Goal: Task Accomplishment & Management: Manage account settings

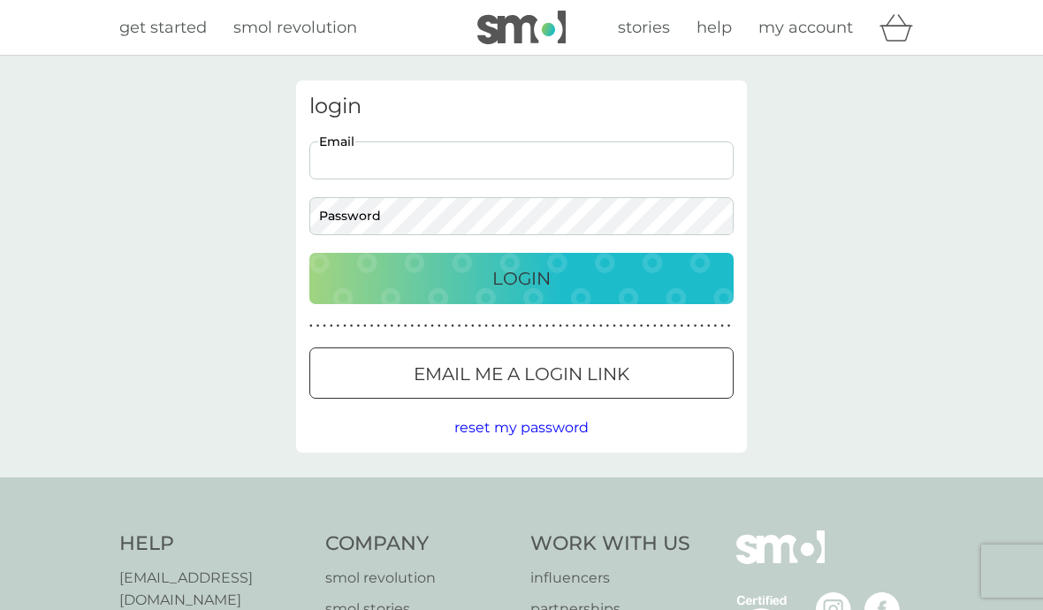
type input "[EMAIL_ADDRESS][DOMAIN_NAME]"
click at [521, 277] on button "Login" at bounding box center [521, 278] width 424 height 51
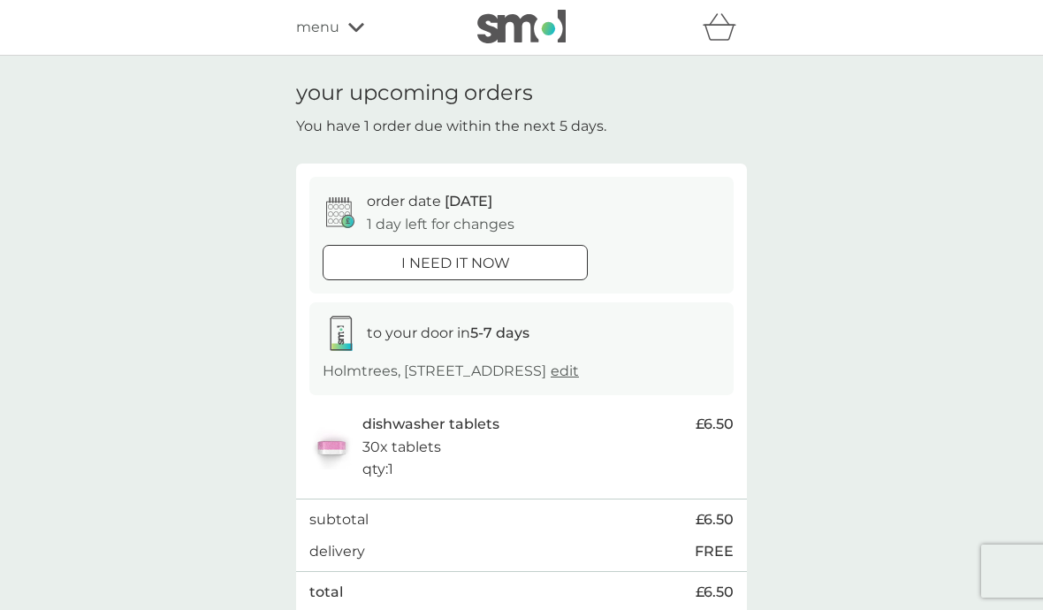
click at [330, 27] on span "menu" at bounding box center [317, 27] width 43 height 23
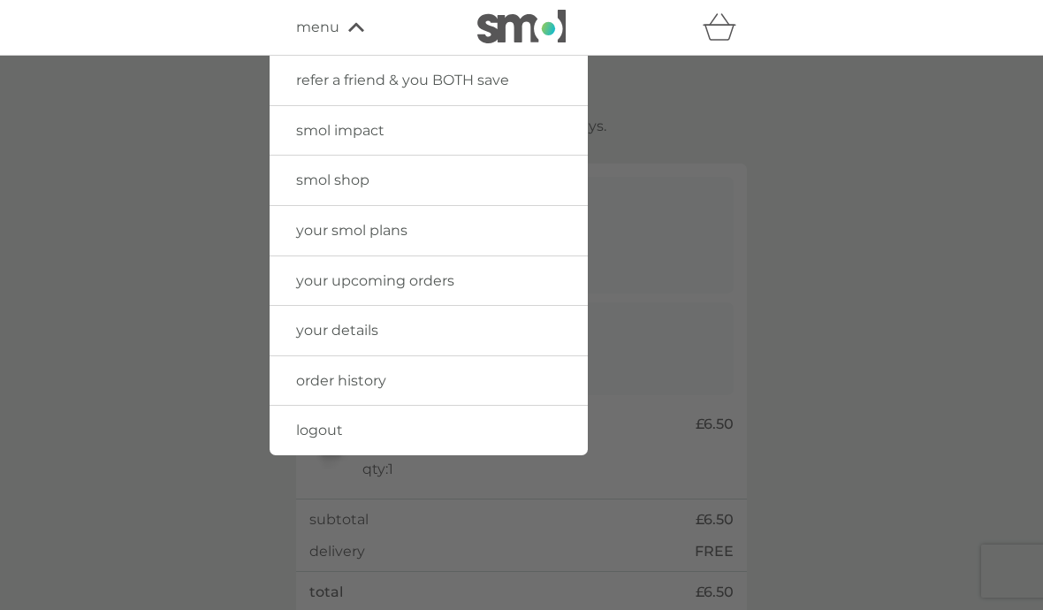
click at [389, 232] on span "your smol plans" at bounding box center [351, 230] width 111 height 17
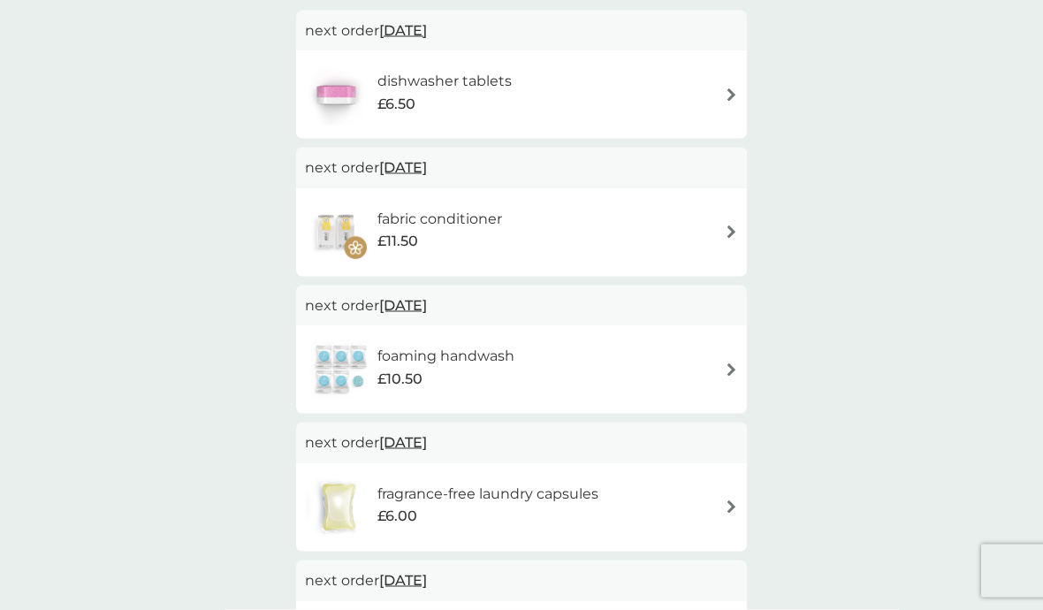
scroll to position [159, 0]
click at [451, 497] on h6 "fragrance-free laundry capsules" at bounding box center [487, 493] width 221 height 23
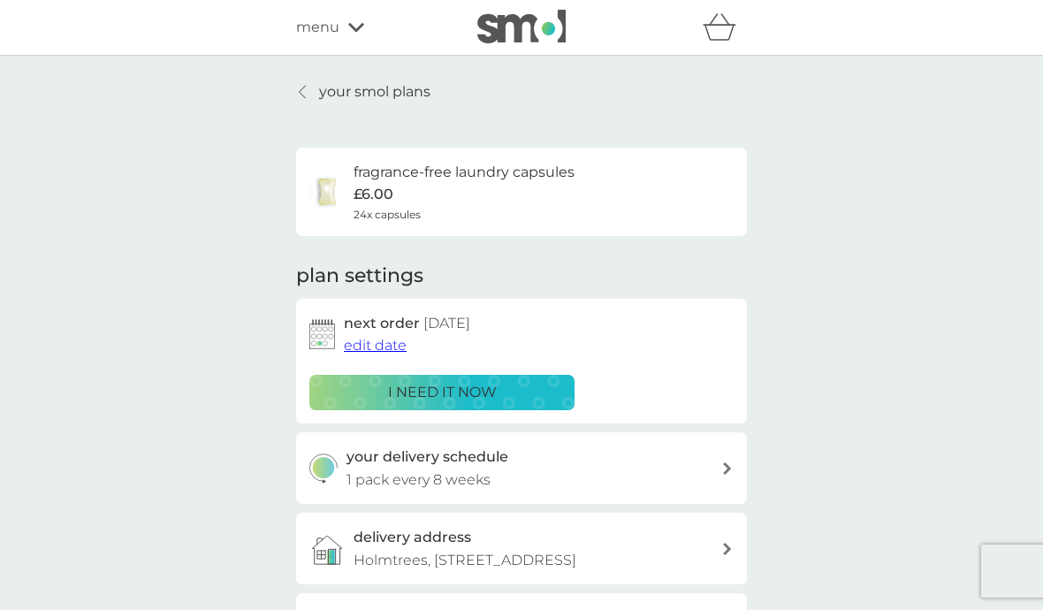
click at [380, 345] on span "edit date" at bounding box center [375, 345] width 63 height 17
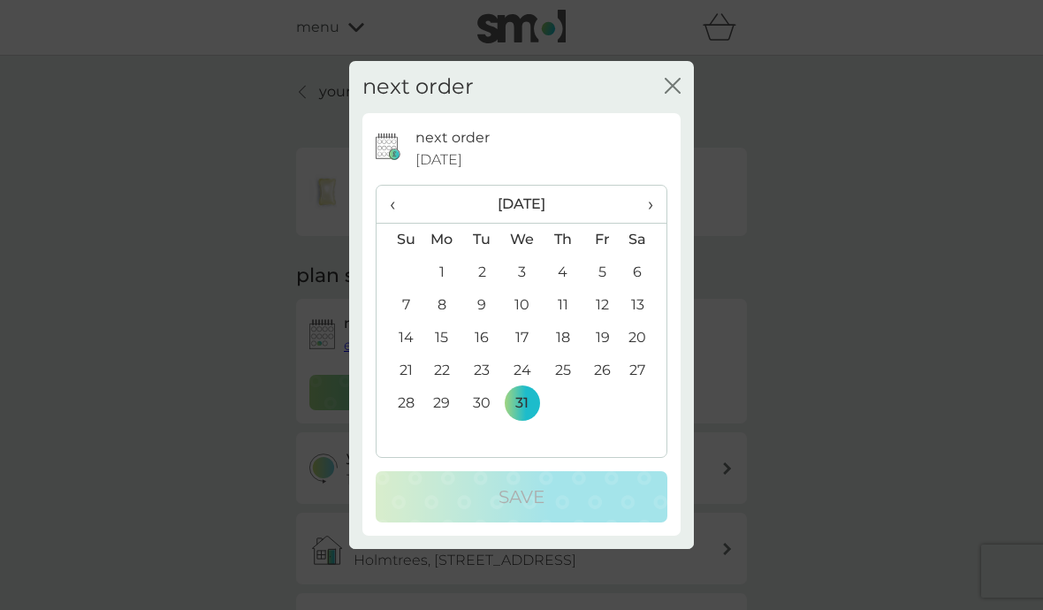
click at [569, 322] on td "11" at bounding box center [563, 305] width 40 height 33
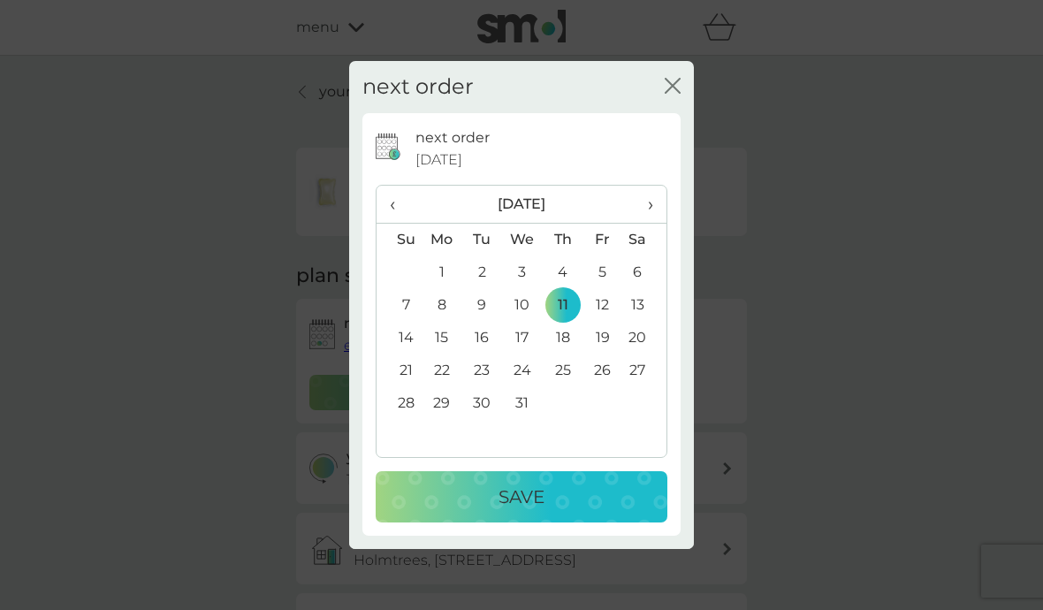
click at [519, 511] on p "Save" at bounding box center [521, 496] width 46 height 28
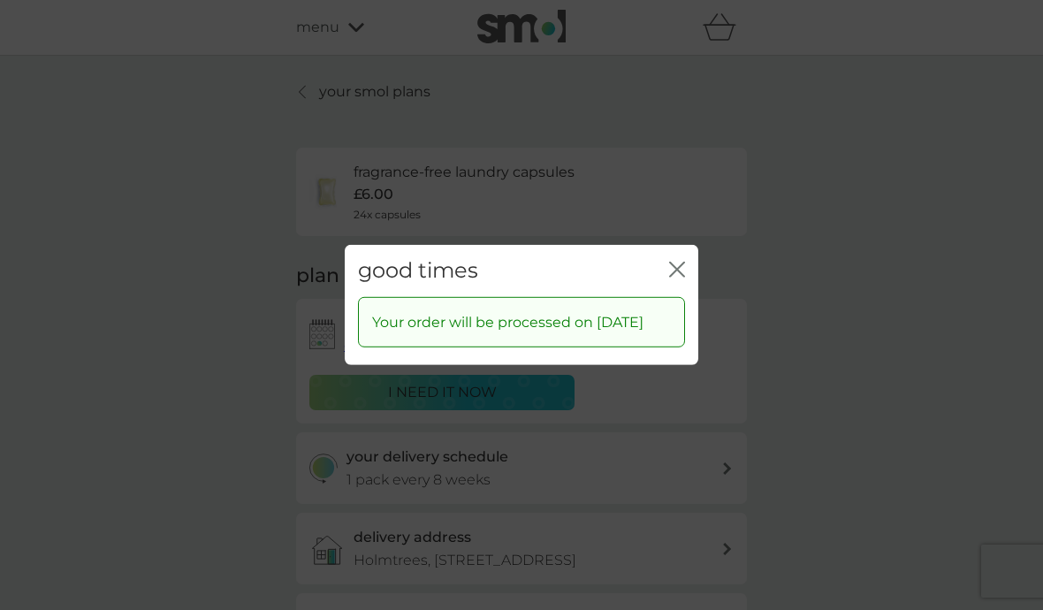
click at [670, 277] on icon "close" at bounding box center [677, 270] width 16 height 16
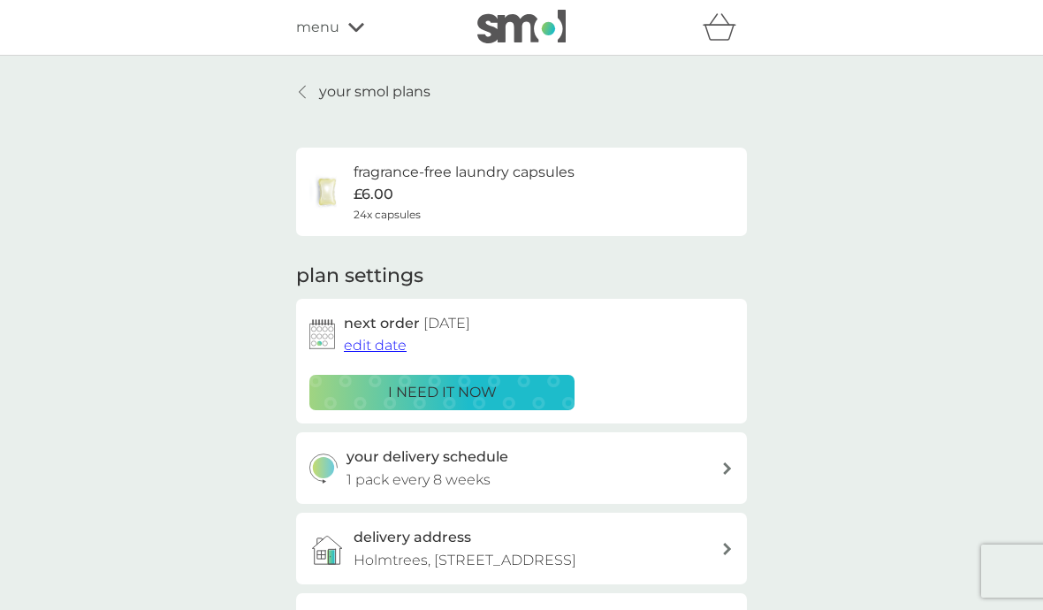
click at [378, 350] on span "edit date" at bounding box center [375, 345] width 63 height 17
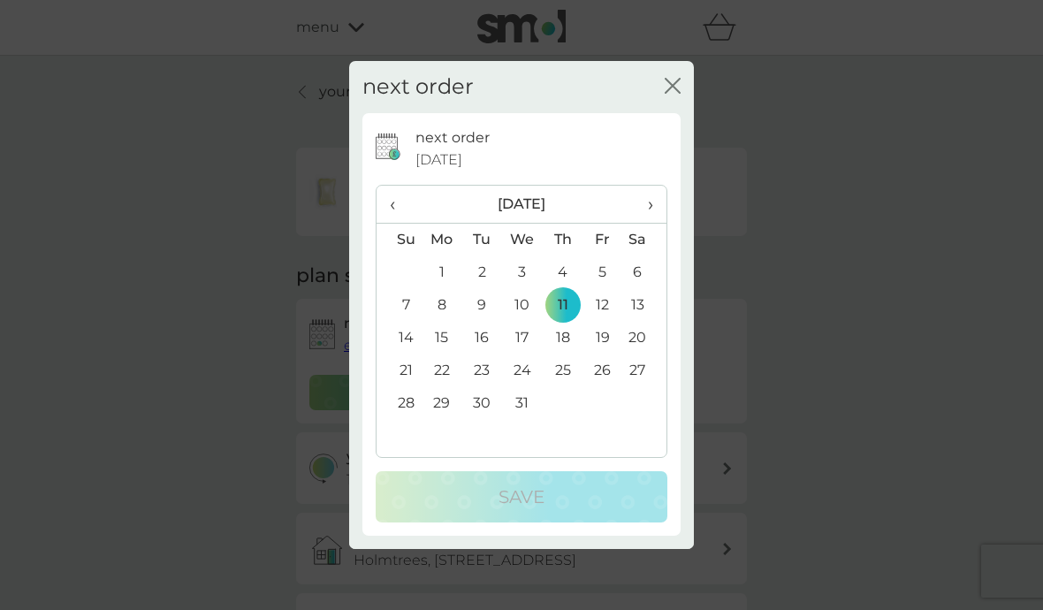
click at [388, 224] on th "‹" at bounding box center [398, 205] width 45 height 38
click at [387, 224] on th "‹" at bounding box center [398, 205] width 45 height 38
click at [393, 223] on span "‹" at bounding box center [399, 204] width 19 height 37
click at [566, 322] on td "11" at bounding box center [563, 305] width 40 height 33
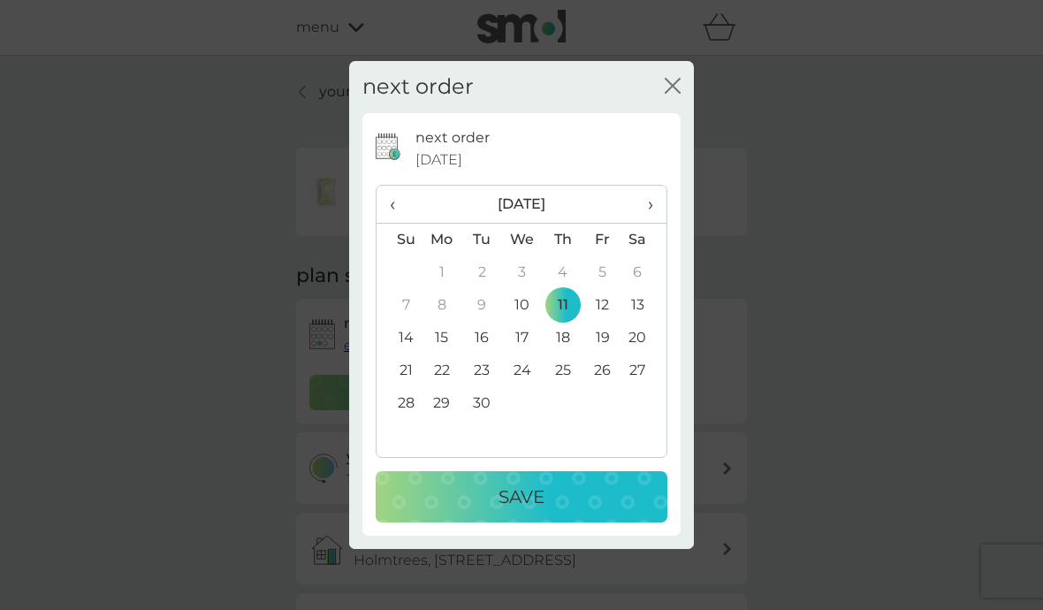
click at [523, 511] on p "Save" at bounding box center [521, 496] width 46 height 28
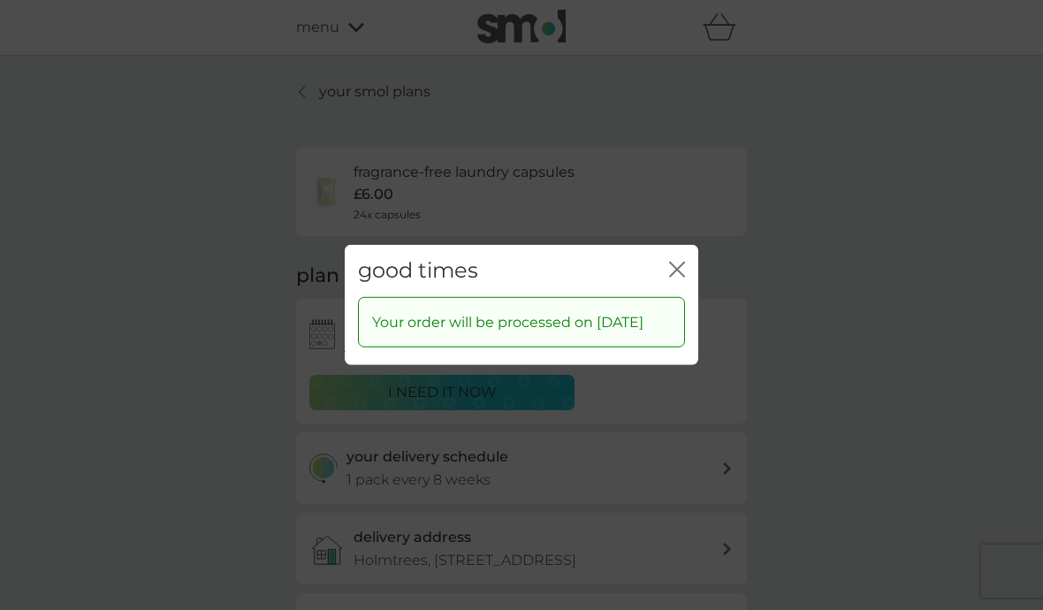
click at [568, 334] on p "Your order will be processed on 11 Sep 2025" at bounding box center [507, 322] width 271 height 23
click at [678, 277] on icon "close" at bounding box center [677, 270] width 16 height 16
